Goal: Task Accomplishment & Management: Use online tool/utility

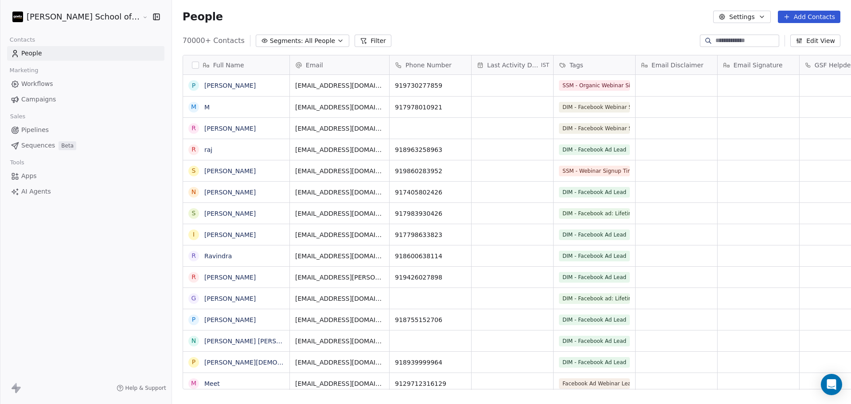
scroll to position [347, 704]
click at [58, 101] on link "Campaigns" at bounding box center [85, 99] width 157 height 15
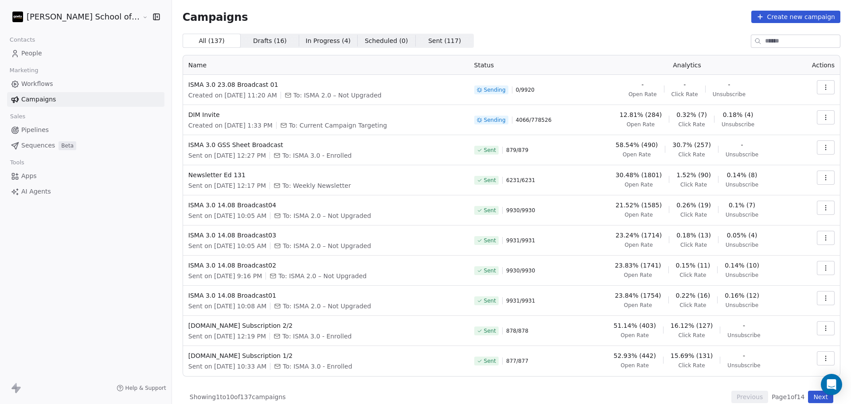
click at [787, 39] on input at bounding box center [802, 41] width 75 height 12
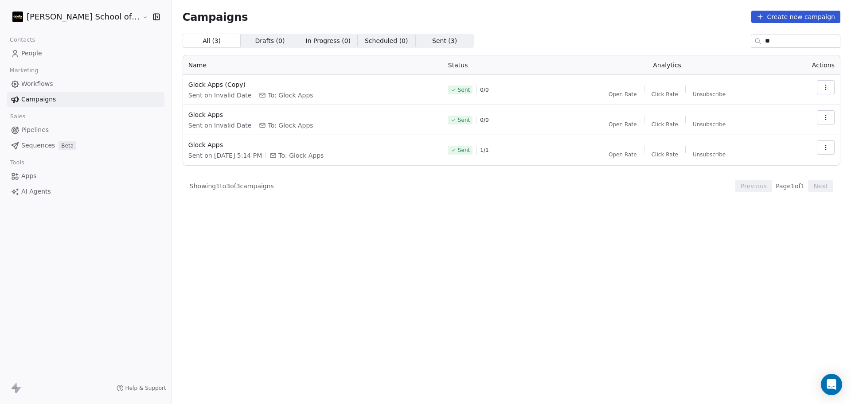
type input "*"
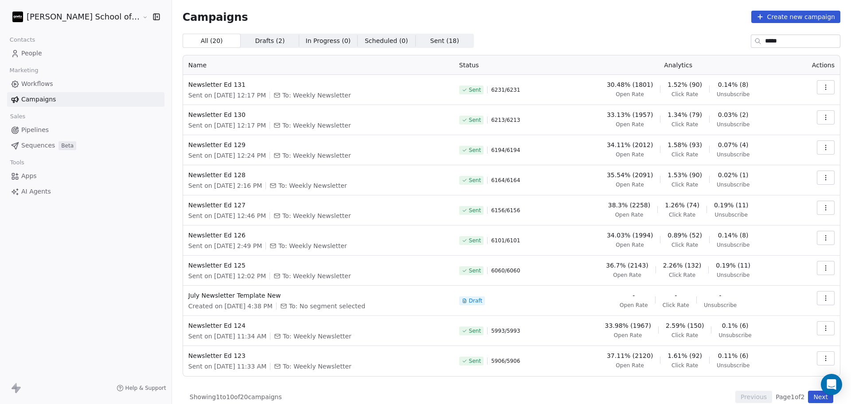
type input "*****"
click at [550, 86] on div "Sent 6231 / 6231" at bounding box center [509, 89] width 100 height 19
drag, startPoint x: 794, startPoint y: 44, endPoint x: 669, endPoint y: 35, distance: 125.7
click at [669, 35] on div "All ( 20 ) All ( 20 ) Drafts ( 2 ) Drafts ( 2 ) In Progress ( 0 ) In Progress (…" at bounding box center [512, 41] width 658 height 14
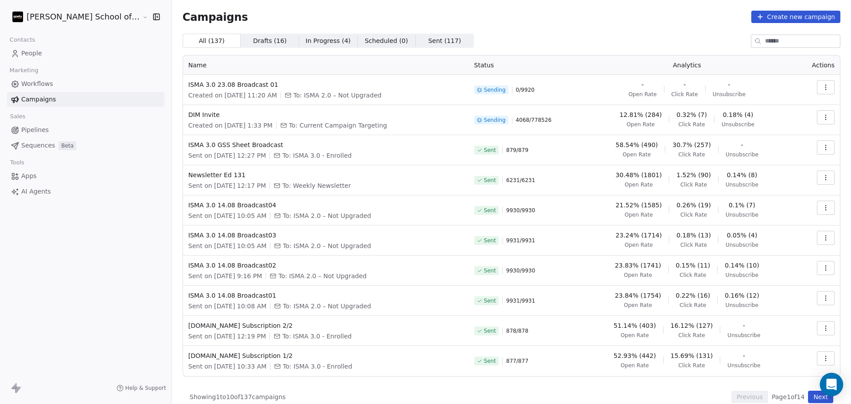
click at [833, 389] on icon "Open Intercom Messenger" at bounding box center [831, 385] width 12 height 12
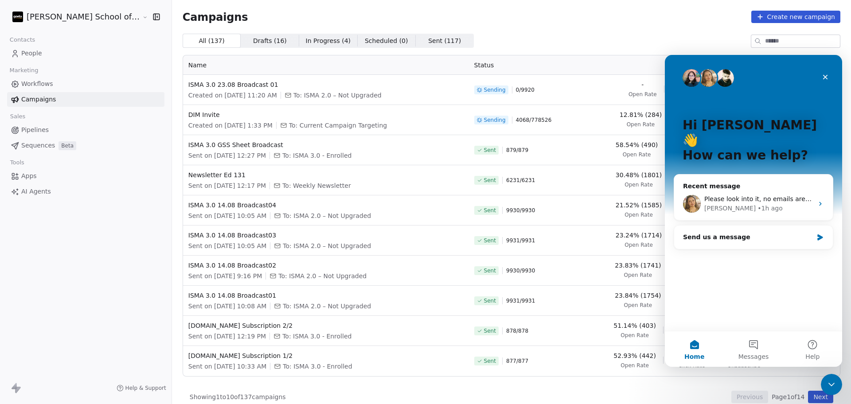
click at [761, 182] on div "Recent message" at bounding box center [753, 186] width 141 height 9
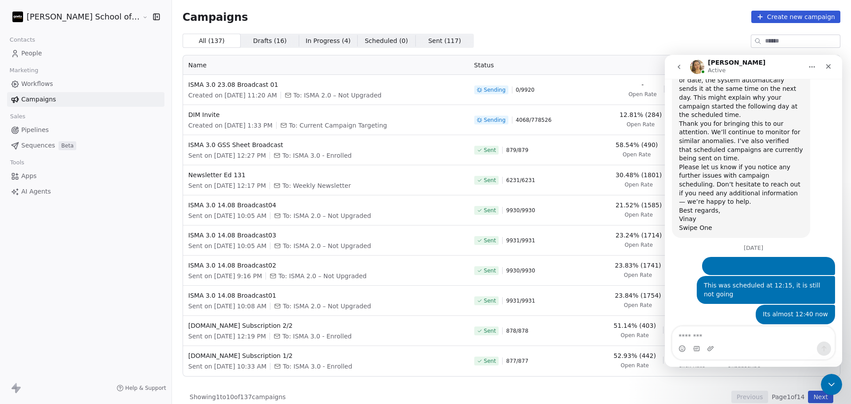
scroll to position [542, 0]
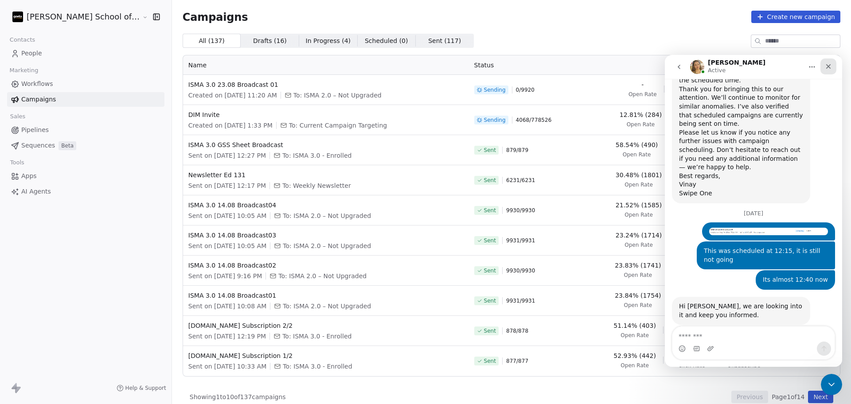
click at [830, 65] on icon "Close" at bounding box center [828, 66] width 7 height 7
